Goal: Information Seeking & Learning: Learn about a topic

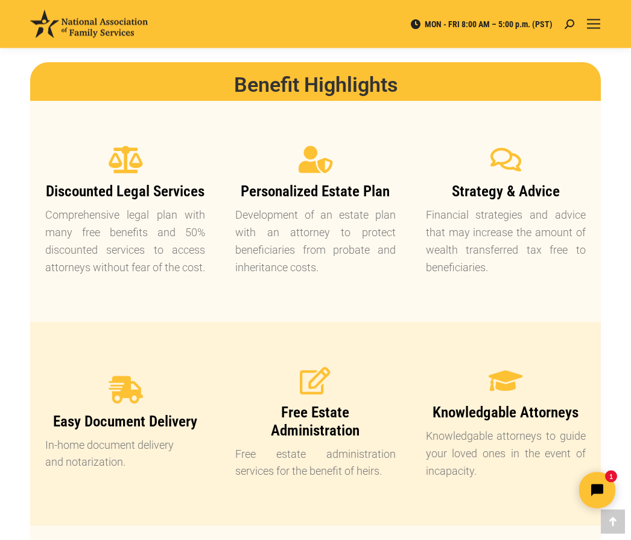
scroll to position [899, 0]
click at [349, 225] on p "Development of an estate plan with an attorney to protect beneficiaries from pr…" at bounding box center [315, 240] width 160 height 69
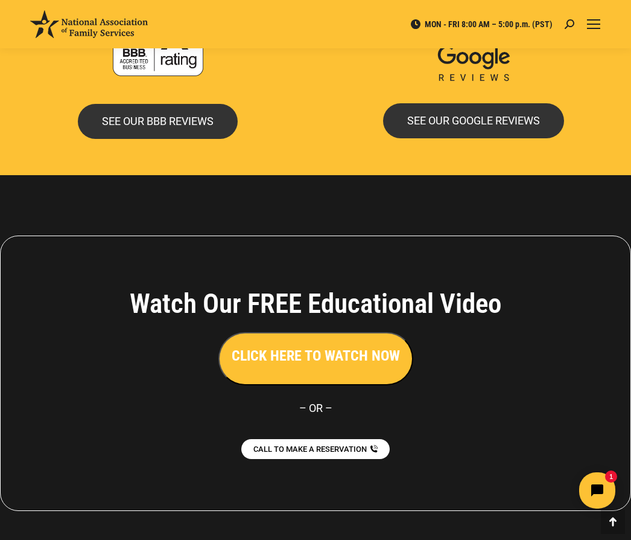
scroll to position [2562, 0]
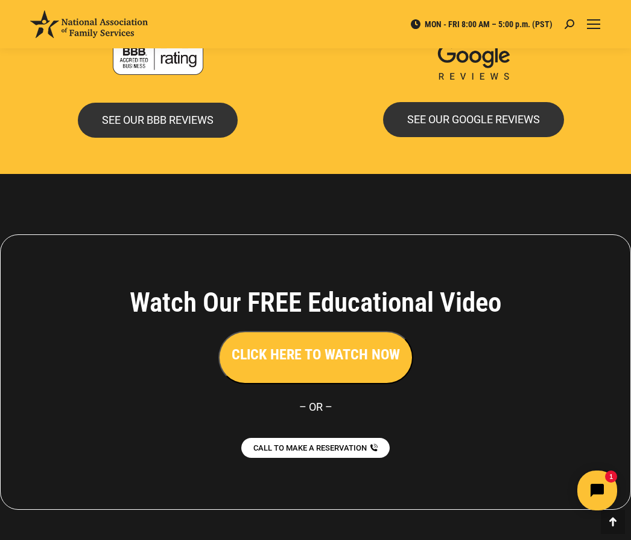
click at [606, 494] on icon "Open chat widget" at bounding box center [604, 490] width 11 height 11
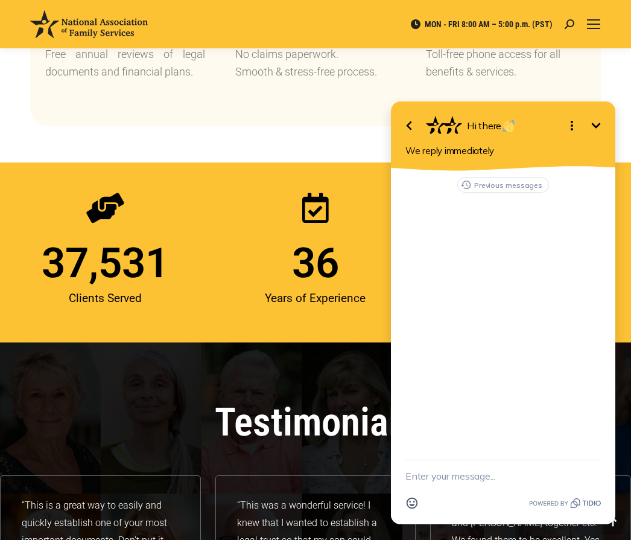
scroll to position [1396, 0]
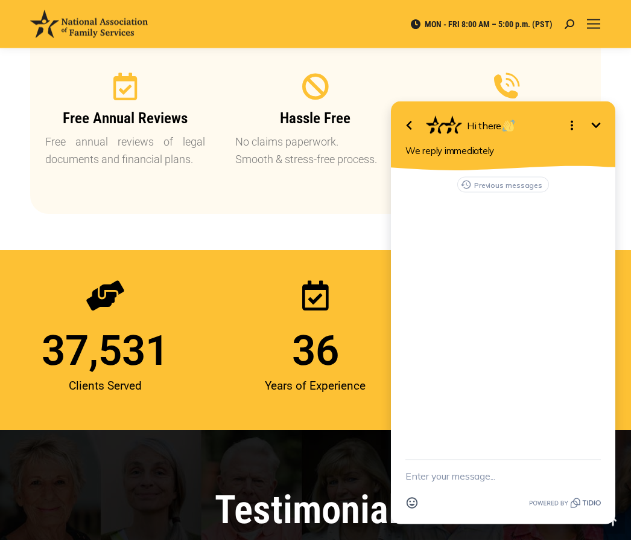
click at [596, 134] on button "Minimize" at bounding box center [596, 125] width 24 height 24
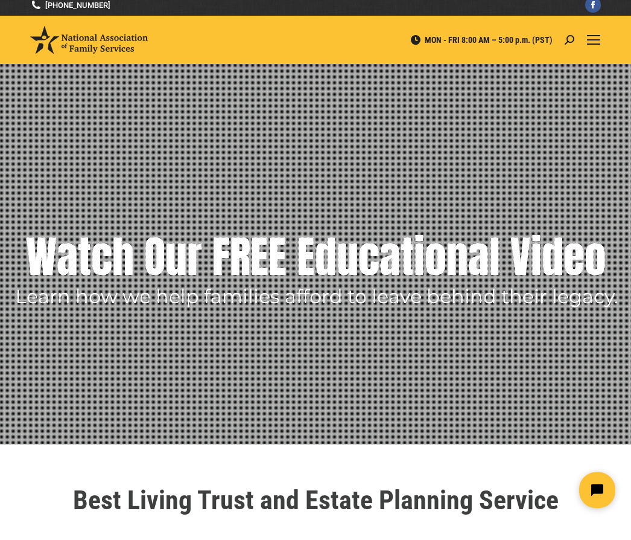
scroll to position [0, 0]
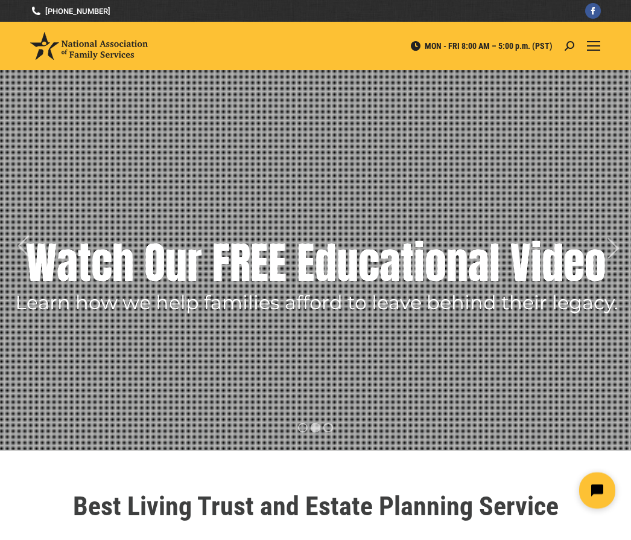
click at [598, 42] on div "Mobile menu icon" at bounding box center [593, 46] width 13 height 10
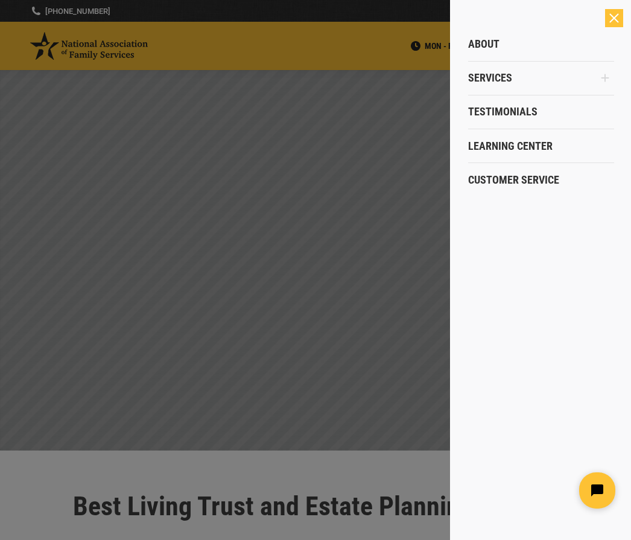
click at [512, 80] on span "Services" at bounding box center [490, 77] width 44 height 13
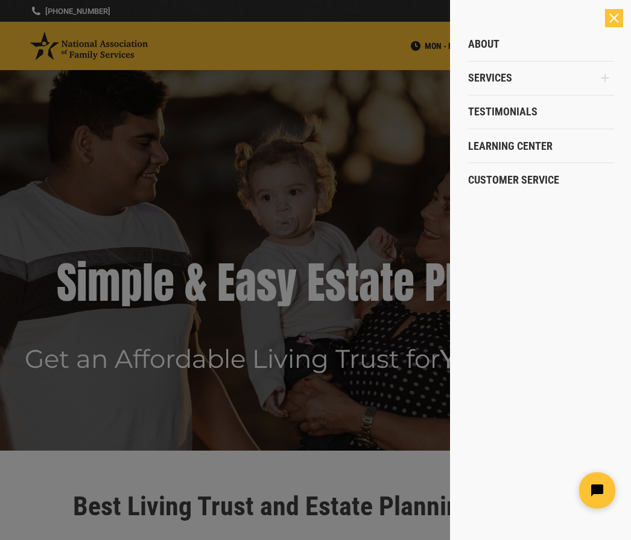
click at [500, 85] on span "Services" at bounding box center [490, 77] width 44 height 13
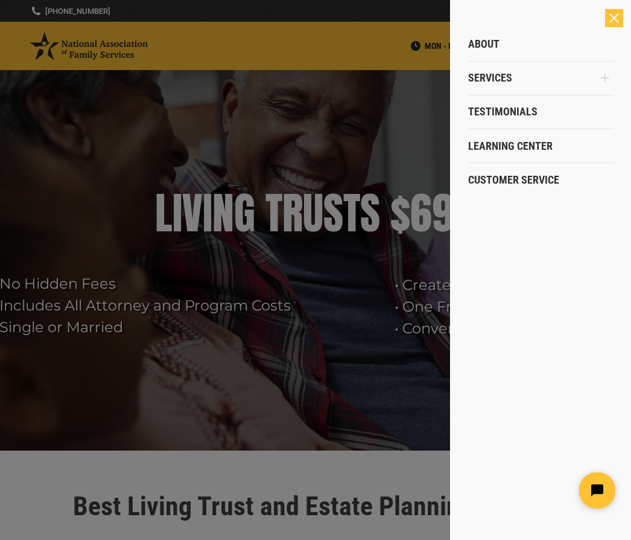
click at [528, 147] on span "Learning Center" at bounding box center [510, 145] width 85 height 13
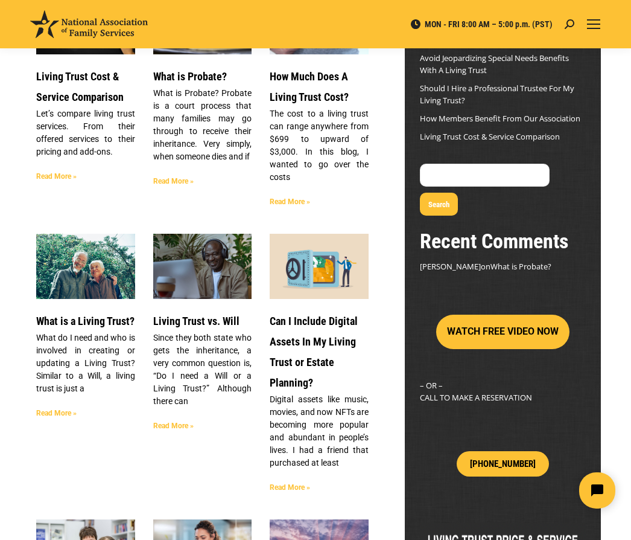
scroll to position [182, 0]
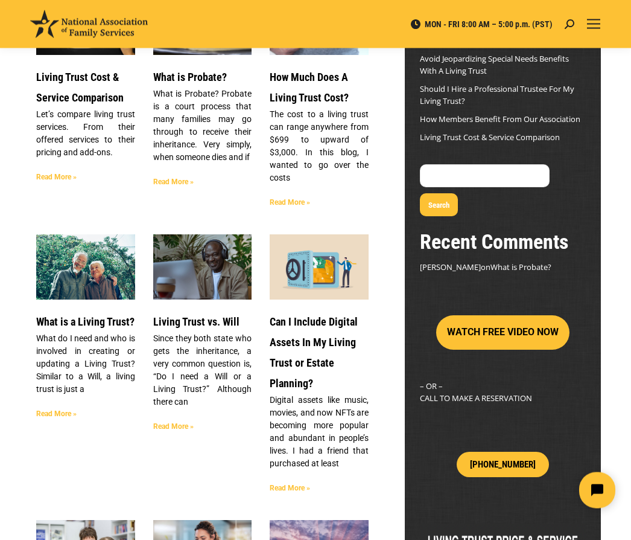
click at [49, 176] on link "Read More »" at bounding box center [56, 177] width 40 height 8
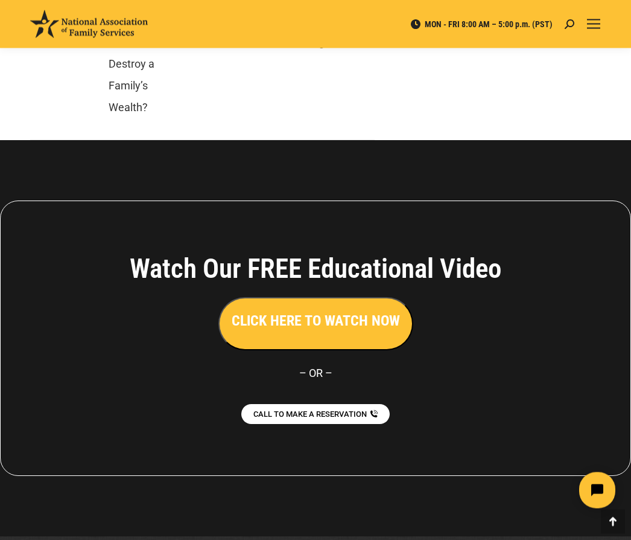
scroll to position [7137, 0]
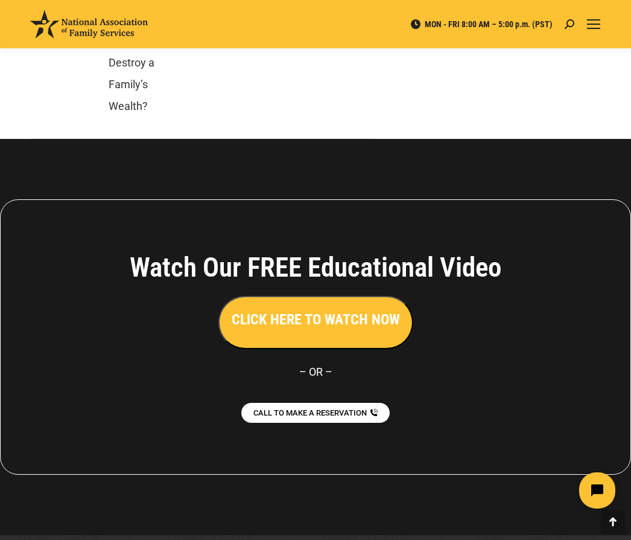
click at [289, 330] on h3 "CLICK HERE TO WATCH NOW" at bounding box center [316, 319] width 168 height 21
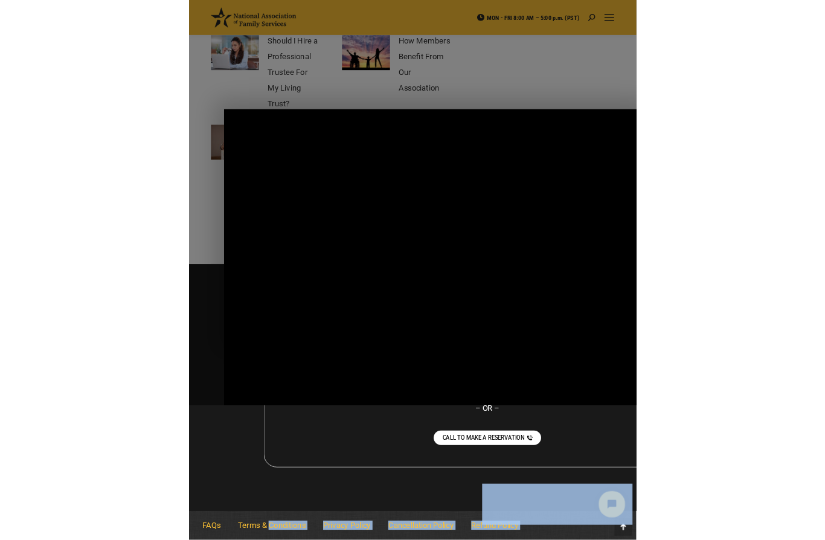
scroll to position [6729, 0]
